Goal: Task Accomplishment & Management: Manage account settings

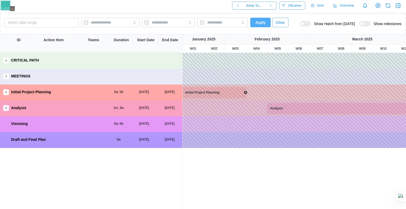
click at [326, 5] on link "Grid" at bounding box center [318, 6] width 20 height 8
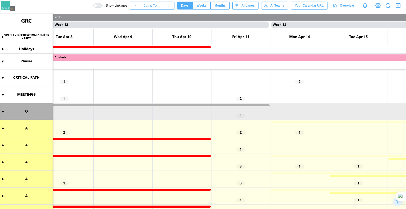
scroll to position [0, 3417]
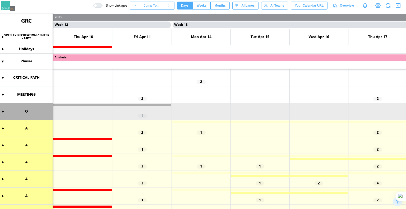
click at [4, 128] on canvas at bounding box center [203, 111] width 406 height 196
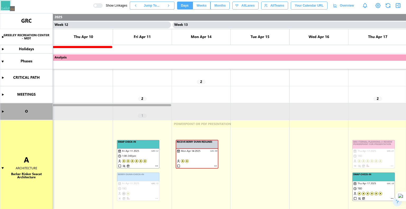
scroll to position [53, 0]
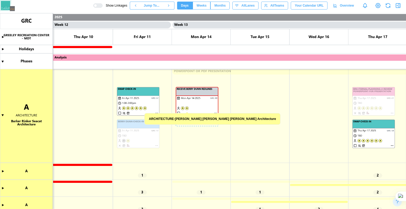
click at [184, 99] on canvas at bounding box center [203, 111] width 406 height 196
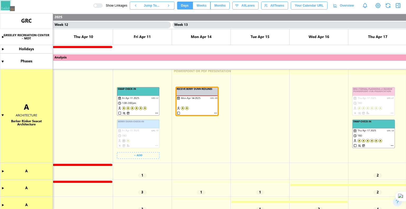
click at [138, 101] on canvas at bounding box center [203, 111] width 406 height 196
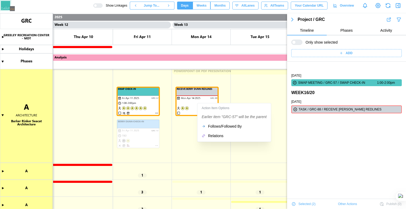
scroll to position [18, 0]
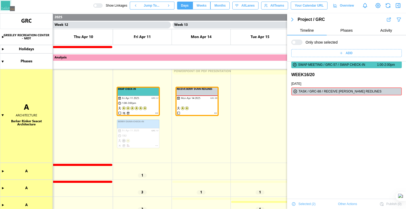
click at [313, 131] on div "FRI APR 11 2025 SWAP MEETING / GRC-57 / SWAP CHECK-IN 1:00-2:00pm WEEK 16 / 20 …" at bounding box center [346, 148] width 119 height 209
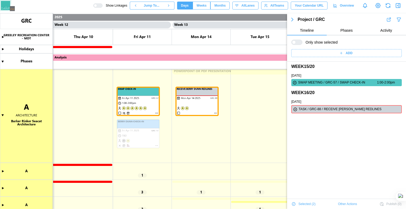
scroll to position [0, 0]
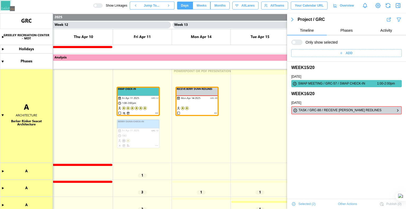
click at [295, 111] on icon "button" at bounding box center [295, 110] width 3 height 3
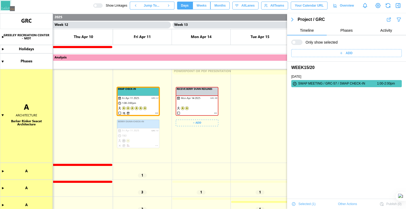
click at [204, 102] on canvas at bounding box center [203, 111] width 406 height 196
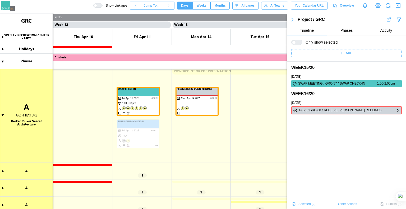
click at [396, 111] on icon "button" at bounding box center [398, 110] width 4 height 6
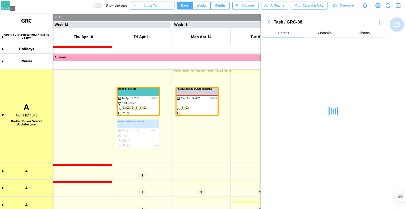
click at [269, 21] on icon "button" at bounding box center [269, 22] width 2 height 3
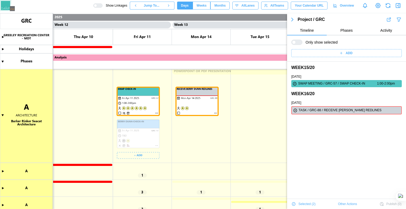
click at [150, 129] on canvas at bounding box center [203, 111] width 406 height 196
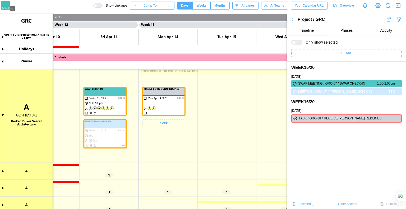
scroll to position [0, 3592]
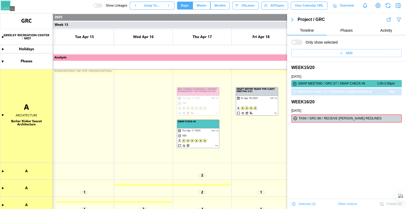
click at [188, 104] on canvas at bounding box center [203, 111] width 406 height 196
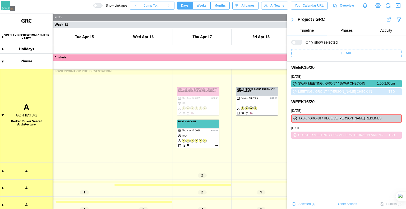
click at [187, 127] on canvas at bounding box center [203, 111] width 406 height 196
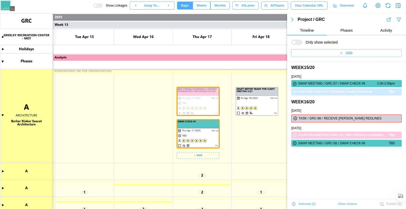
drag, startPoint x: 212, startPoint y: 129, endPoint x: 200, endPoint y: 80, distance: 49.6
click at [212, 129] on canvas at bounding box center [203, 111] width 406 height 196
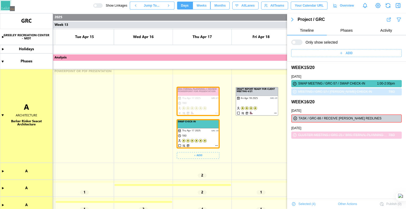
click at [200, 80] on canvas at bounding box center [203, 111] width 406 height 196
click at [193, 97] on canvas at bounding box center [203, 111] width 406 height 196
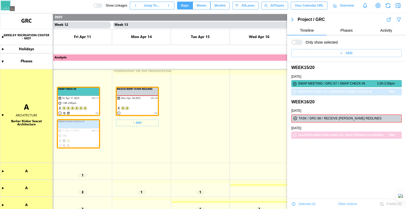
click at [131, 104] on canvas at bounding box center [203, 111] width 406 height 196
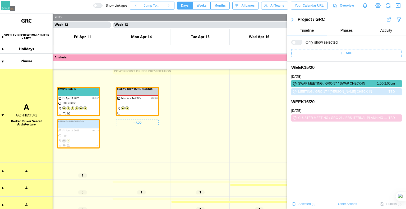
click at [94, 123] on canvas at bounding box center [203, 111] width 406 height 196
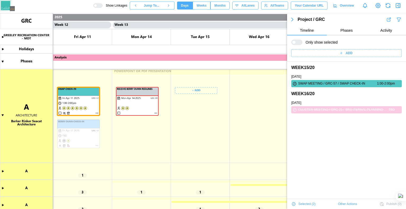
scroll to position [52, 0]
click at [210, 97] on canvas at bounding box center [203, 111] width 406 height 196
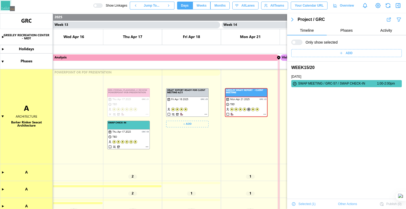
scroll to position [0, 3761]
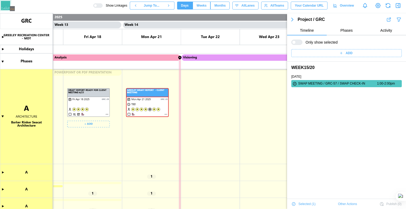
click at [181, 59] on canvas at bounding box center [203, 111] width 406 height 196
click at [180, 57] on canvas at bounding box center [203, 111] width 406 height 196
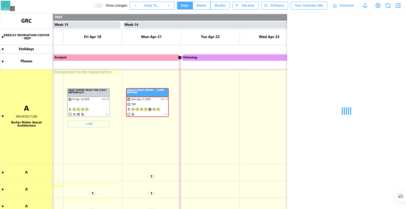
click at [181, 67] on body "Show Linkages Jump To... Days Weeks Months days All Lanes All Teams Your Calend…" at bounding box center [203, 104] width 406 height 209
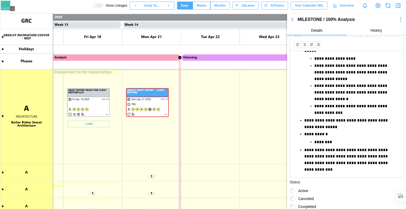
scroll to position [164, 0]
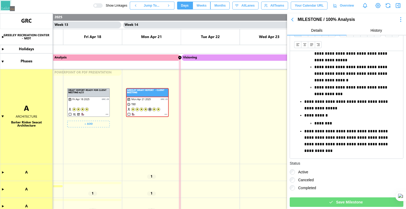
click at [293, 19] on icon "button" at bounding box center [293, 19] width 2 height 3
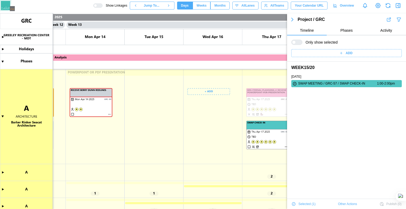
scroll to position [0, 3416]
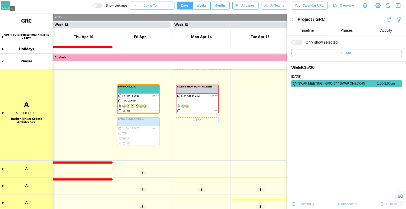
click at [209, 94] on canvas at bounding box center [203, 111] width 406 height 196
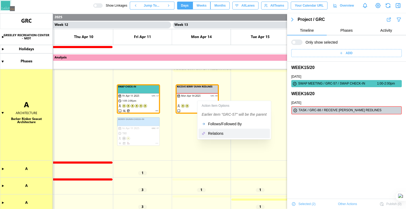
click at [208, 133] on button "Relations" at bounding box center [234, 134] width 71 height 10
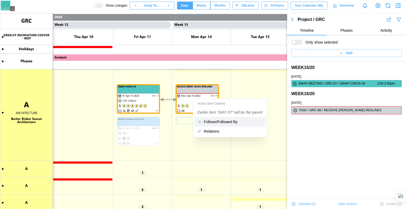
click at [210, 123] on div "Follows/Followed By" at bounding box center [233, 122] width 59 height 4
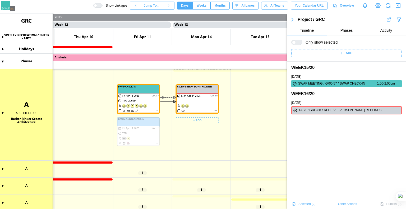
click at [195, 99] on canvas at bounding box center [203, 111] width 406 height 196
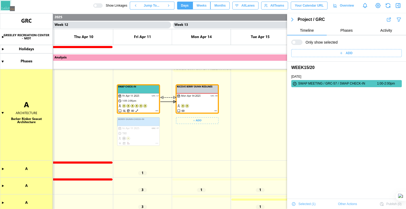
click at [116, 101] on canvas at bounding box center [203, 111] width 406 height 196
click at [136, 102] on canvas at bounding box center [203, 111] width 406 height 196
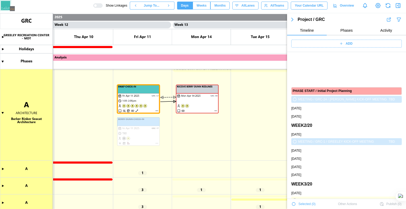
scroll to position [43, 0]
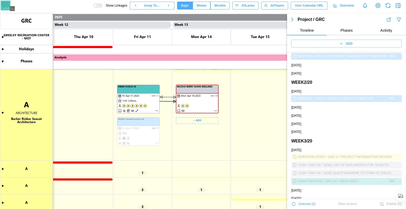
drag, startPoint x: 210, startPoint y: 100, endPoint x: 210, endPoint y: 104, distance: 4.5
click at [210, 104] on canvas at bounding box center [203, 111] width 406 height 196
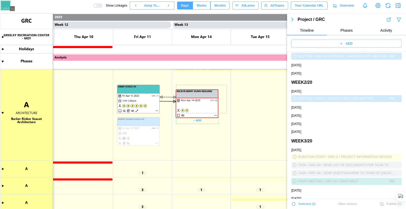
click at [204, 111] on canvas at bounding box center [203, 111] width 406 height 196
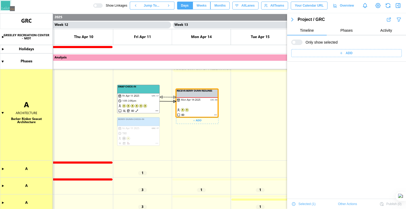
scroll to position [0, 0]
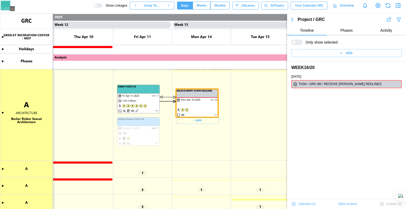
click at [130, 93] on canvas at bounding box center [203, 111] width 406 height 196
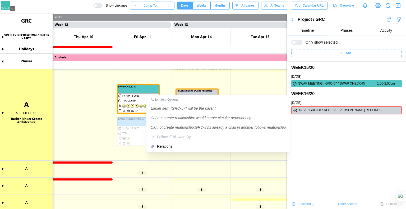
click at [163, 138] on div "Action Item Options Earlier item "GRC-57" will be the parent Cannot create rela…" at bounding box center [219, 123] width 142 height 55
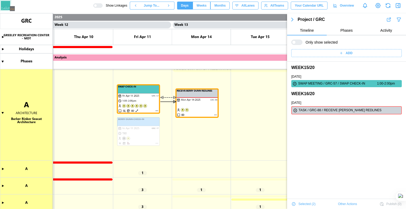
click at [212, 161] on canvas at bounding box center [203, 111] width 406 height 196
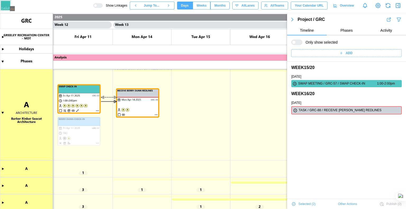
scroll to position [55, 0]
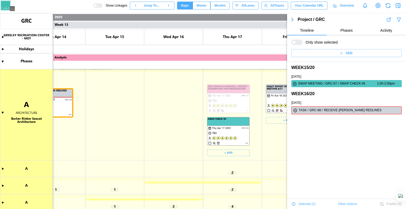
click at [219, 130] on canvas at bounding box center [203, 111] width 406 height 196
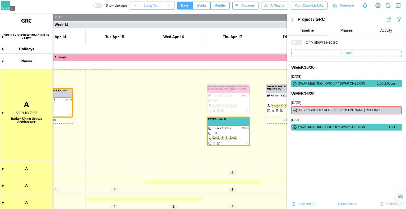
click at [68, 104] on canvas at bounding box center [203, 111] width 406 height 196
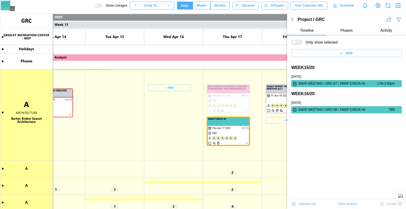
click at [70, 105] on canvas at bounding box center [203, 111] width 406 height 196
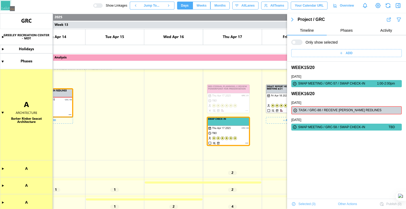
scroll to position [0, 3492]
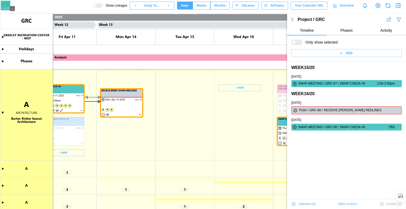
click at [70, 103] on canvas at bounding box center [203, 111] width 406 height 196
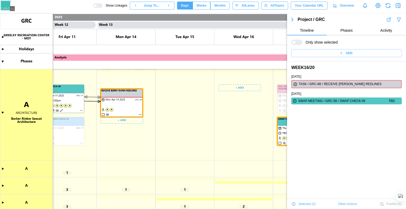
click at [129, 113] on canvas at bounding box center [203, 111] width 406 height 196
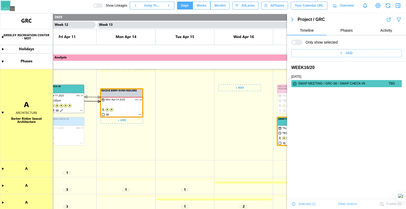
scroll to position [55, 0]
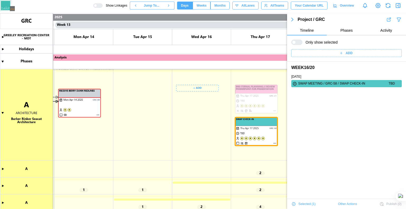
click at [239, 140] on canvas at bounding box center [203, 111] width 406 height 196
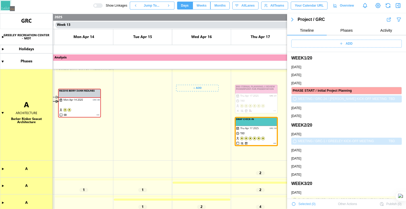
scroll to position [43, 0]
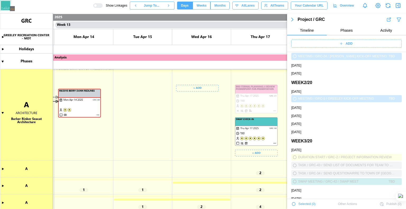
click at [246, 134] on canvas at bounding box center [203, 111] width 406 height 196
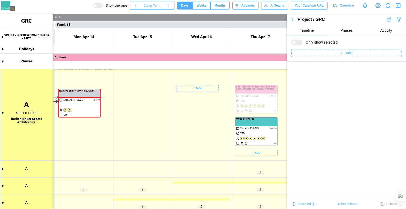
scroll to position [0, 0]
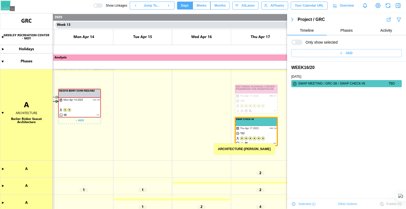
click at [92, 107] on canvas at bounding box center [203, 111] width 406 height 196
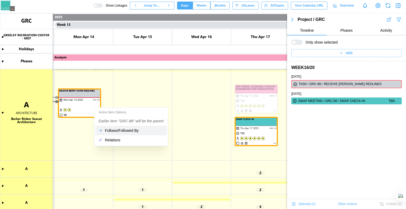
click at [104, 129] on button "Follows/Followed By" at bounding box center [131, 131] width 71 height 10
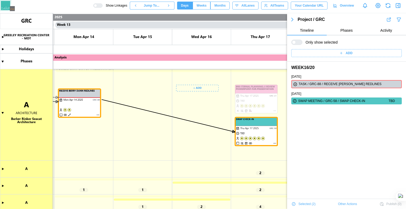
click at [205, 124] on canvas at bounding box center [203, 111] width 406 height 196
click at [251, 128] on canvas at bounding box center [203, 111] width 406 height 196
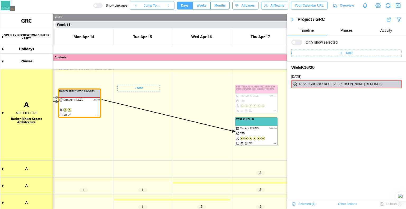
click at [91, 109] on canvas at bounding box center [203, 111] width 406 height 196
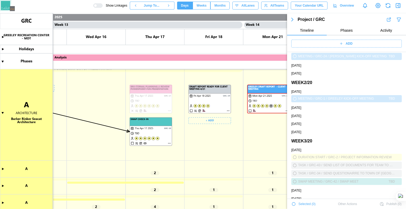
scroll to position [0, 3690]
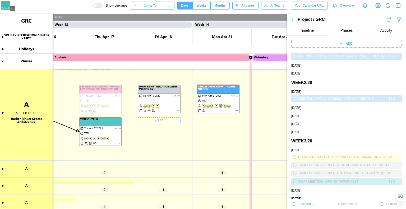
click at [166, 102] on canvas at bounding box center [203, 111] width 406 height 196
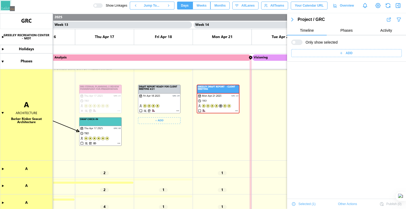
scroll to position [0, 0]
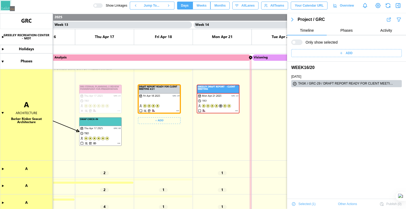
click at [207, 98] on canvas at bounding box center [203, 111] width 406 height 196
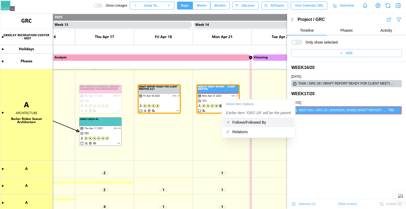
click at [243, 123] on div "Follows/Followed By" at bounding box center [262, 122] width 59 height 4
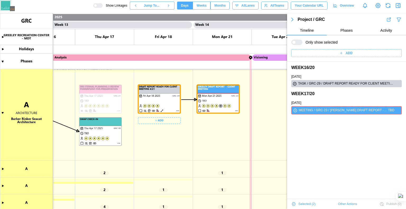
click at [187, 101] on canvas at bounding box center [203, 111] width 406 height 196
click at [188, 100] on canvas at bounding box center [203, 111] width 406 height 196
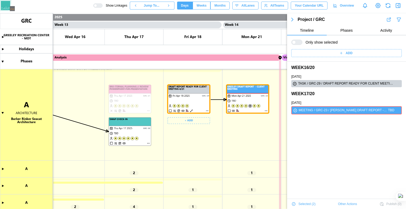
scroll to position [0, 3660]
click at [296, 40] on div at bounding box center [299, 42] width 6 height 5
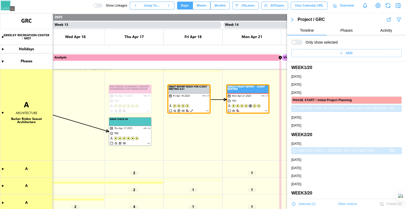
click at [295, 40] on div at bounding box center [297, 42] width 11 height 5
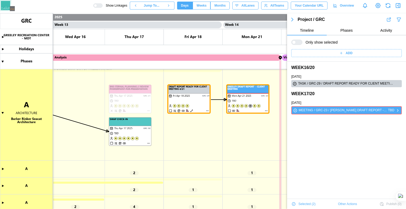
click at [296, 110] on icon "button" at bounding box center [295, 110] width 4 height 6
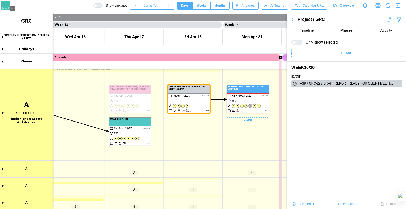
click at [240, 95] on canvas at bounding box center [203, 111] width 406 height 196
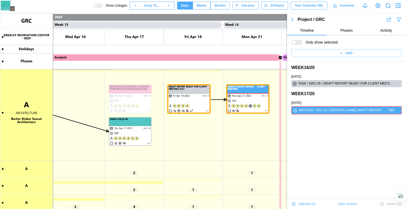
click at [345, 204] on span "Other Actions" at bounding box center [347, 204] width 19 height 7
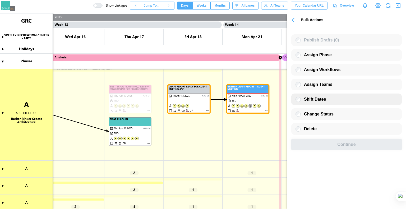
click at [303, 101] on label "Shift Dates" at bounding box center [313, 99] width 25 height 5
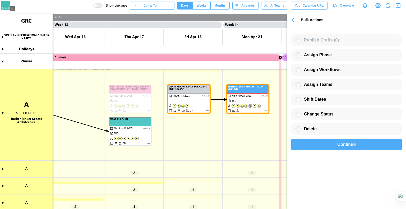
click at [323, 147] on div "Continue" at bounding box center [347, 144] width 98 height 11
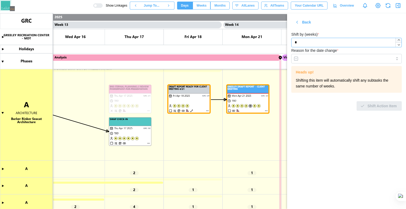
click at [398, 42] on button "button" at bounding box center [399, 40] width 6 height 4
type input "*"
click at [398, 42] on button "button" at bounding box center [399, 40] width 6 height 4
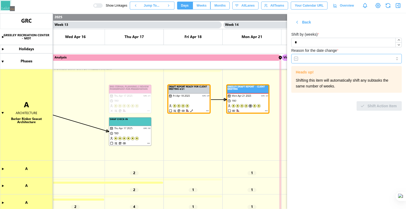
click at [399, 57] on input "Reason for the date change *" at bounding box center [347, 59] width 111 height 10
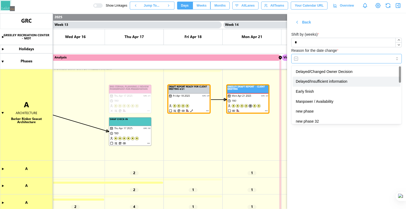
type input "**********"
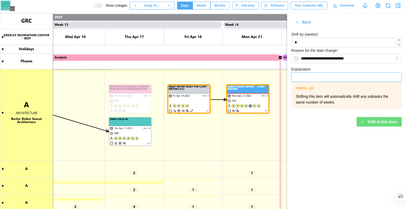
click at [355, 77] on input "Explanation" at bounding box center [347, 78] width 111 height 10
click at [325, 102] on div "Shifting this item will automatically shift any subtasks the same number of wee…" at bounding box center [347, 99] width 103 height 11
click at [323, 77] on input "Explanation" at bounding box center [347, 78] width 111 height 10
type input "*****"
click at [363, 124] on icon "submit" at bounding box center [362, 122] width 5 height 5
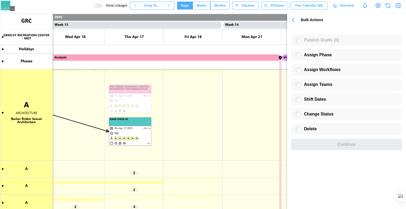
scroll to position [109, 0]
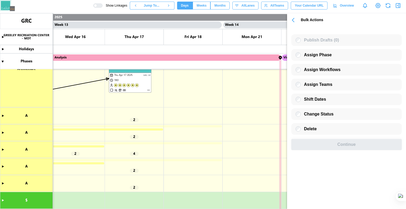
click at [296, 19] on icon "button" at bounding box center [293, 19] width 7 height 7
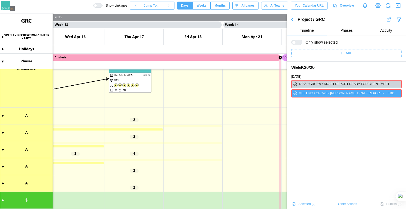
scroll to position [0, 0]
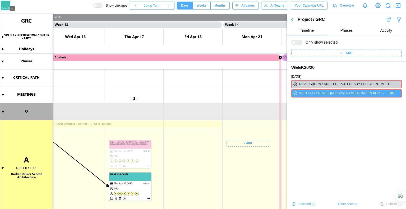
click at [292, 19] on icon "button" at bounding box center [293, 19] width 2 height 3
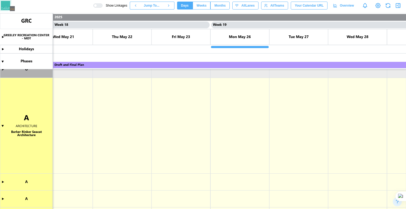
scroll to position [0, 5543]
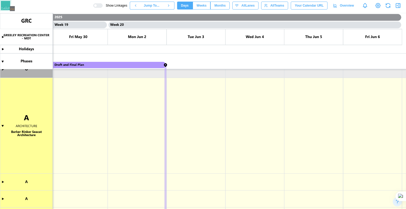
click at [165, 68] on canvas at bounding box center [203, 111] width 406 height 196
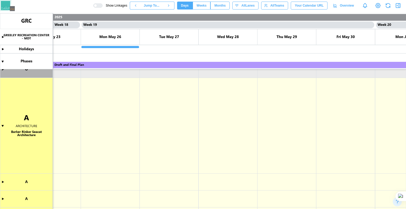
click at [160, 63] on canvas at bounding box center [203, 111] width 406 height 196
click at [161, 66] on canvas at bounding box center [203, 111] width 406 height 196
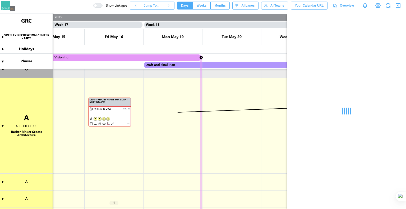
scroll to position [0, 5209]
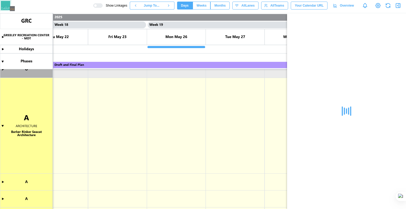
click at [196, 46] on canvas at bounding box center [203, 111] width 406 height 196
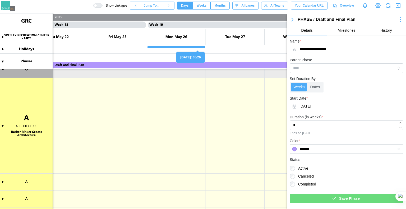
click at [196, 46] on canvas at bounding box center [203, 111] width 406 height 196
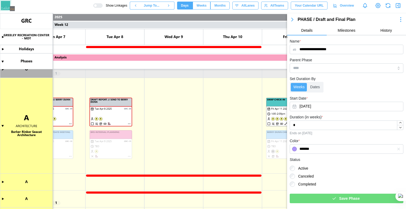
scroll to position [44, 0]
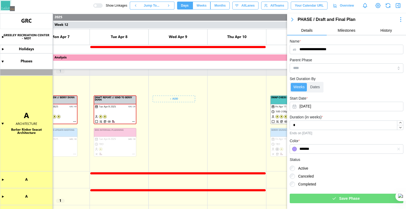
click at [168, 173] on canvas at bounding box center [203, 111] width 406 height 196
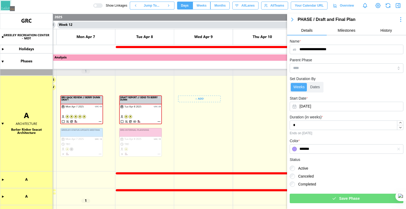
scroll to position [0, 3237]
click at [293, 22] on icon "button" at bounding box center [293, 19] width 6 height 6
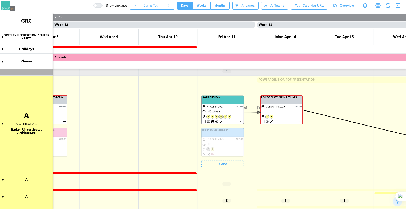
scroll to position [0, 3366]
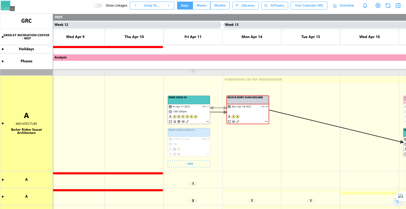
click at [228, 114] on canvas at bounding box center [203, 111] width 406 height 196
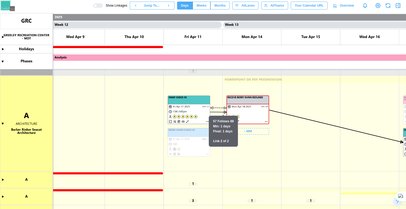
click at [242, 107] on canvas at bounding box center [203, 111] width 406 height 196
click at [269, 139] on canvas at bounding box center [203, 111] width 406 height 196
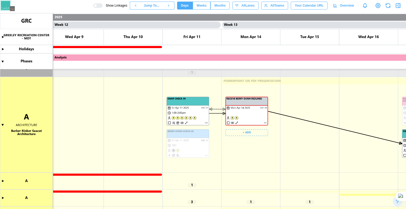
scroll to position [30, 0]
drag, startPoint x: 269, startPoint y: 139, endPoint x: 263, endPoint y: 162, distance: 23.4
click at [263, 162] on canvas at bounding box center [203, 111] width 406 height 196
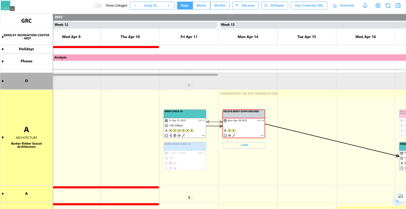
drag, startPoint x: 263, startPoint y: 162, endPoint x: 265, endPoint y: 143, distance: 19.2
click at [265, 143] on canvas at bounding box center [203, 111] width 406 height 196
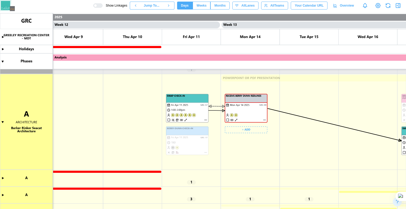
scroll to position [101, 0]
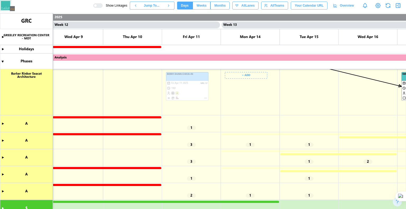
click at [253, 135] on canvas at bounding box center [203, 111] width 406 height 196
